Goal: Navigation & Orientation: Find specific page/section

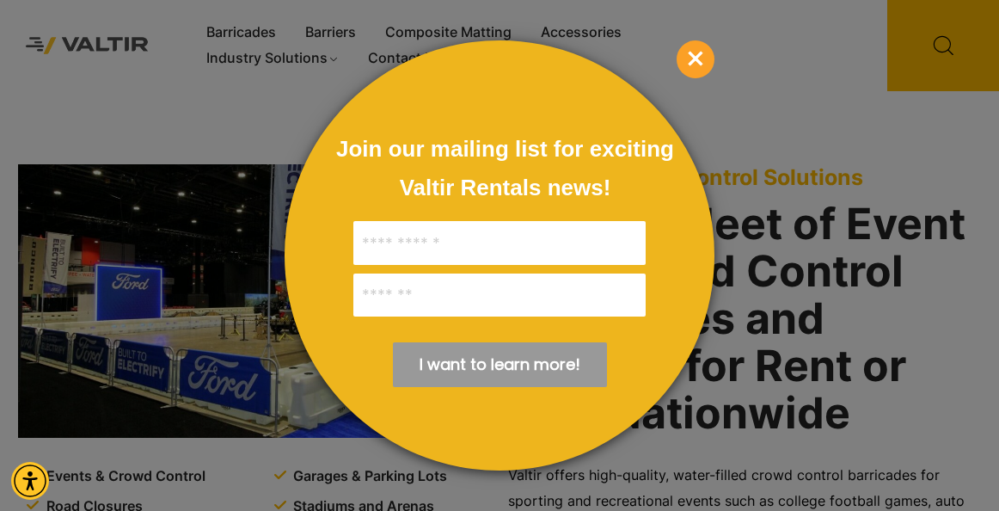
click at [697, 56] on span "×" at bounding box center [696, 59] width 38 height 38
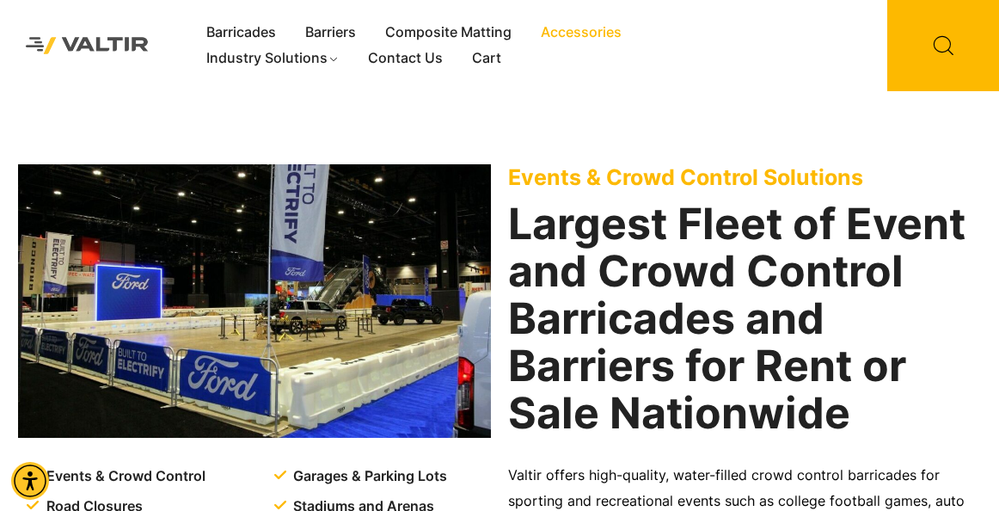
click at [565, 38] on link "Accessories" at bounding box center [581, 33] width 110 height 26
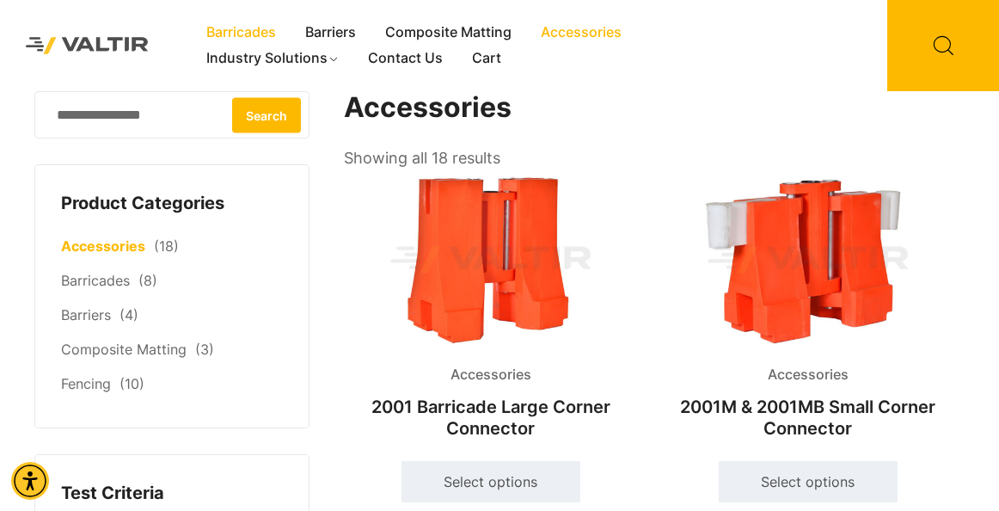
click at [267, 28] on link "Barricades" at bounding box center [241, 33] width 99 height 26
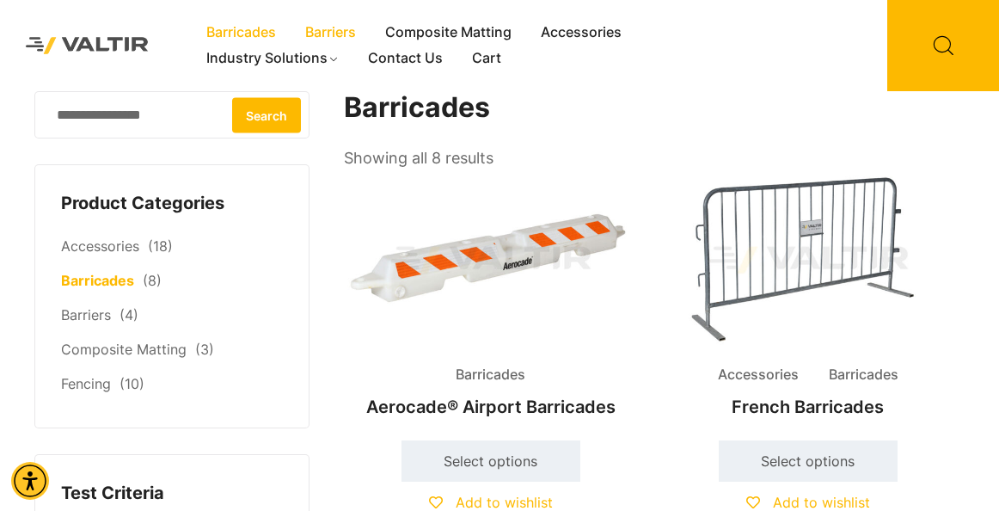
click at [334, 34] on link "Barriers" at bounding box center [331, 33] width 80 height 26
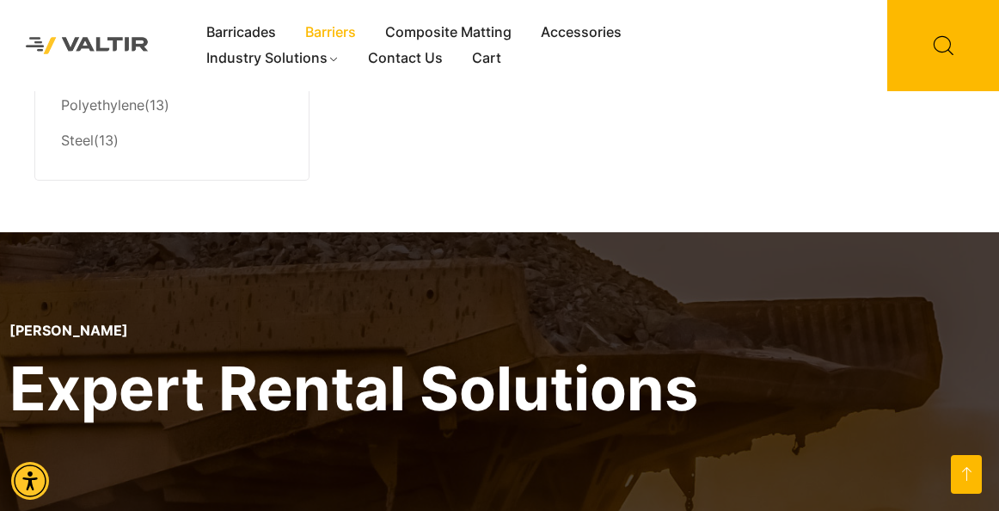
scroll to position [1855, 0]
